Goal: Task Accomplishment & Management: Use online tool/utility

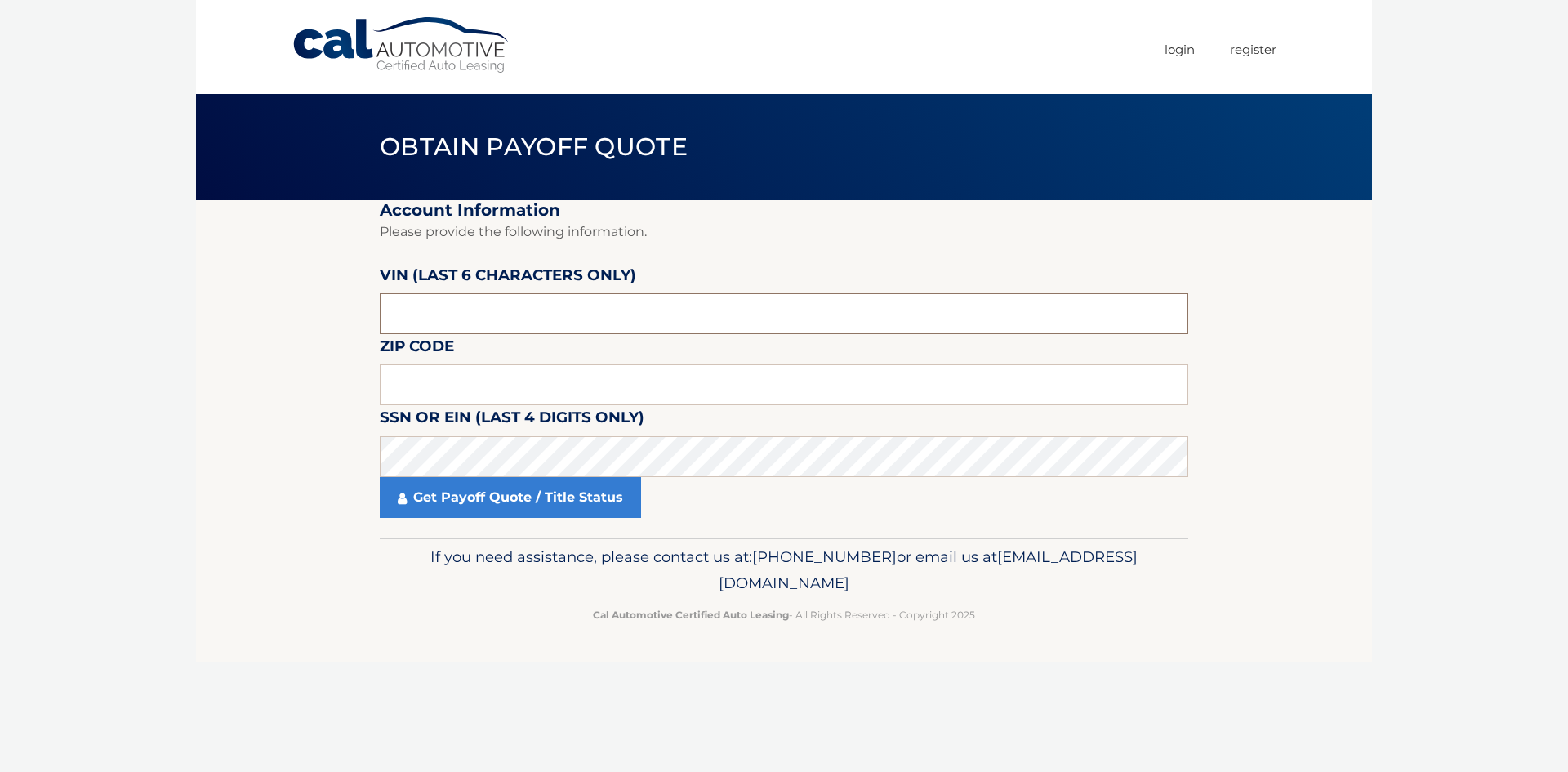
click at [493, 318] on input "text" at bounding box center [784, 314] width 809 height 41
click at [429, 322] on input "text" at bounding box center [784, 314] width 809 height 41
click at [421, 318] on input "text" at bounding box center [784, 314] width 809 height 41
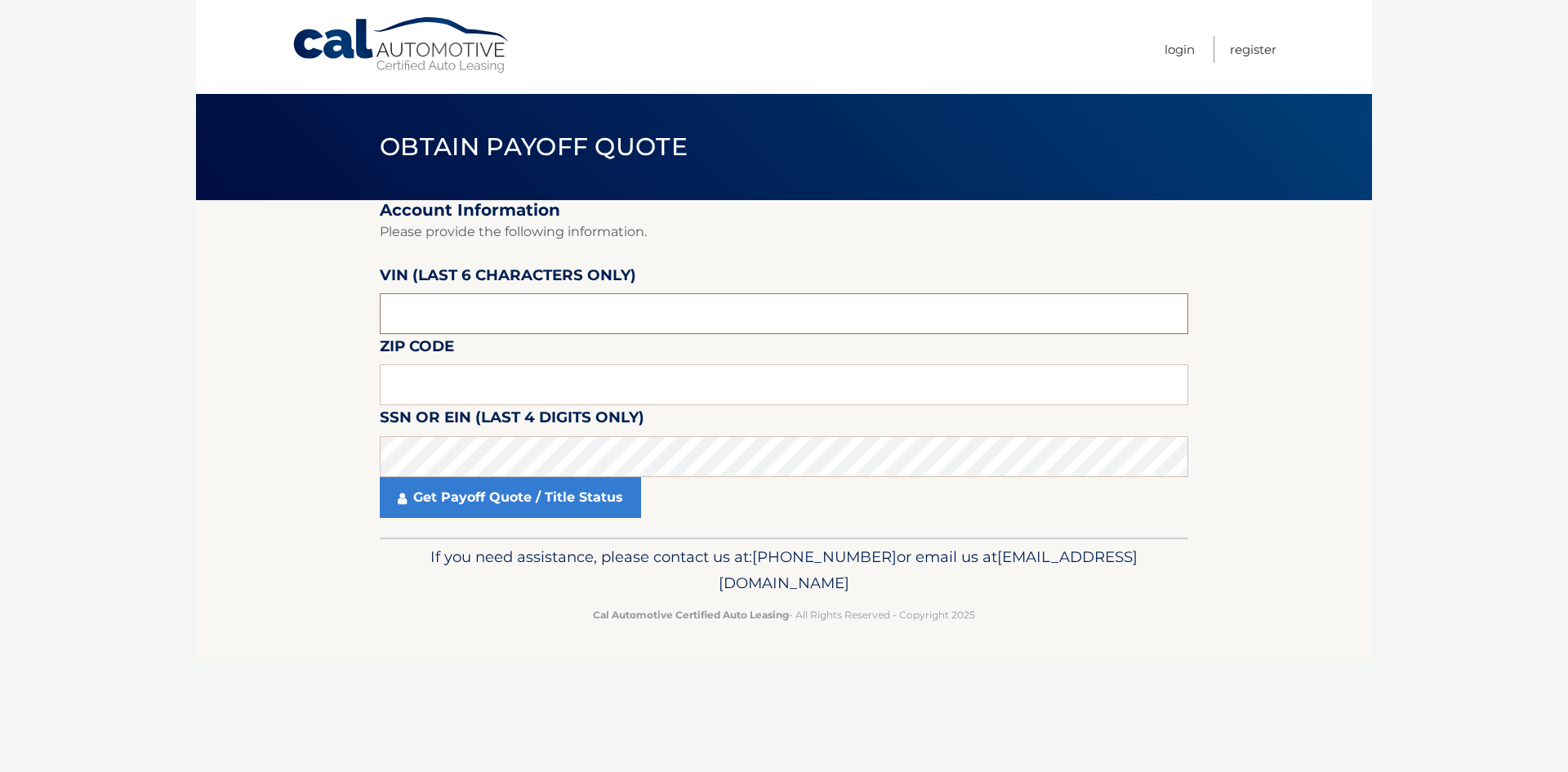
click at [452, 322] on input "text" at bounding box center [784, 314] width 809 height 41
type input "528480"
click at [406, 384] on input "text" at bounding box center [784, 385] width 809 height 41
click at [418, 393] on input "text" at bounding box center [784, 385] width 809 height 41
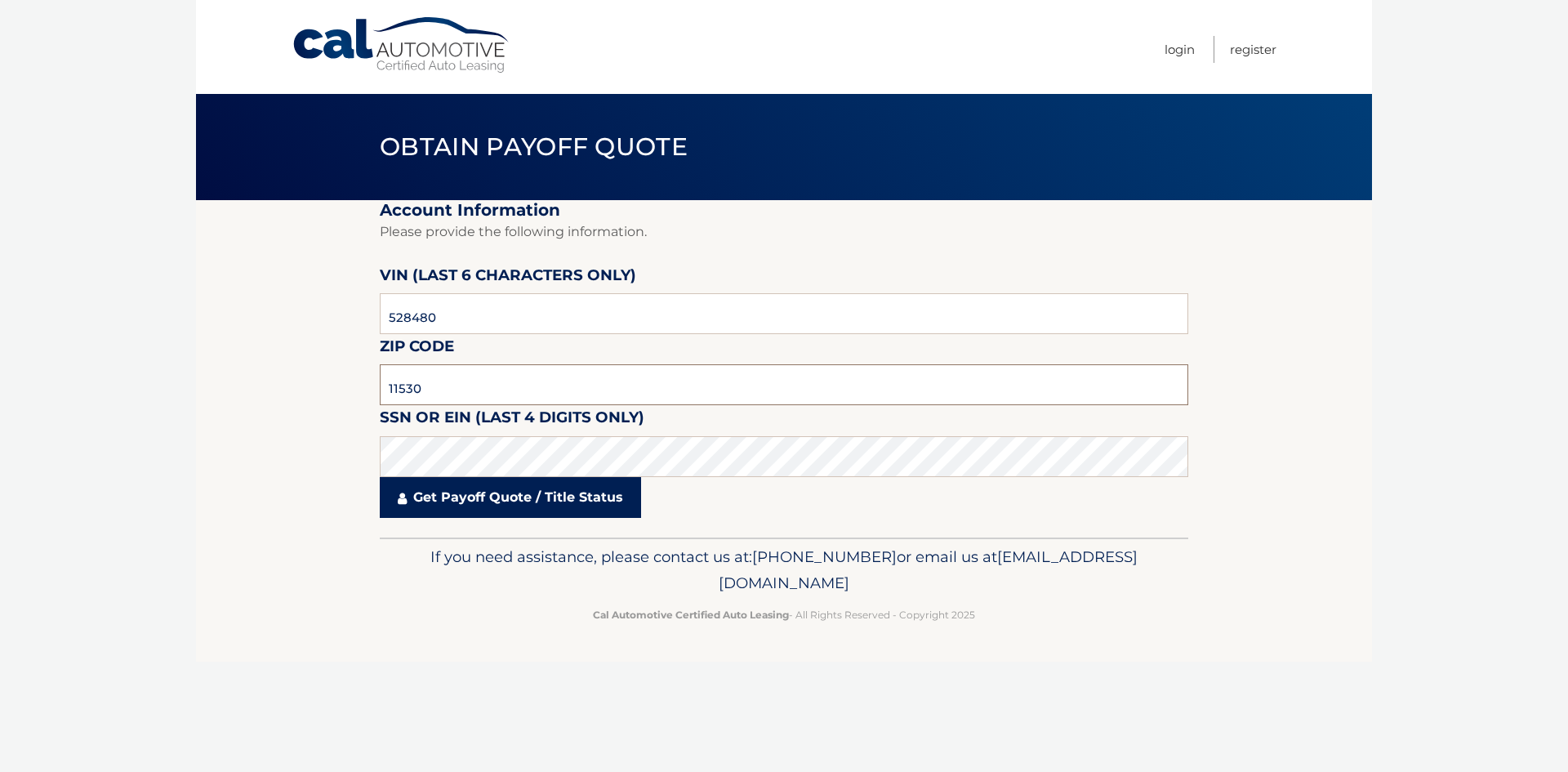
type input "11530"
click at [472, 496] on link "Get Payoff Quote / Title Status" at bounding box center [510, 497] width 261 height 41
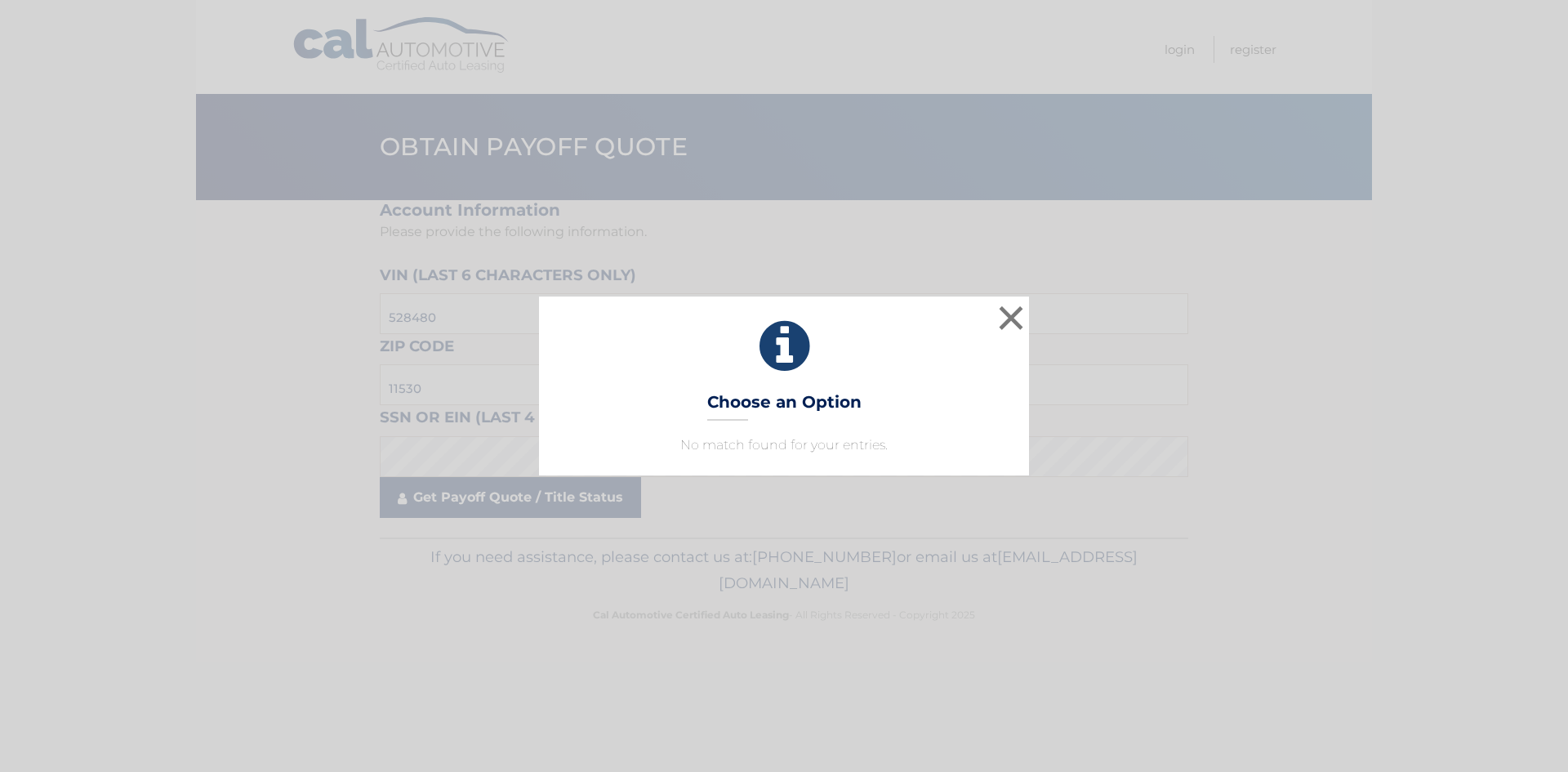
click at [472, 496] on div "× Choose an Option No match found for your entries. This is what you see on sec…" at bounding box center [784, 386] width 1568 height 772
